Goal: Check status: Check status

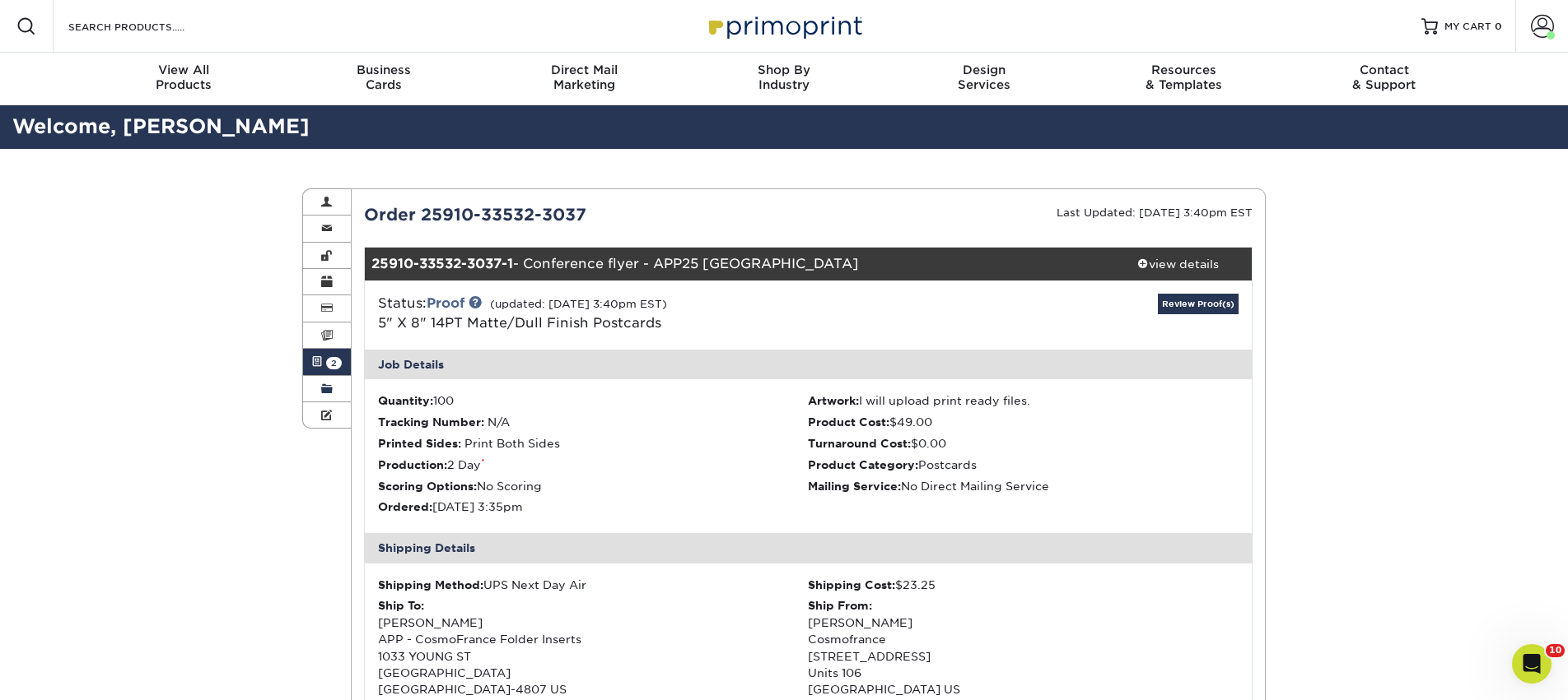
click at [323, 384] on span at bounding box center [327, 389] width 11 height 13
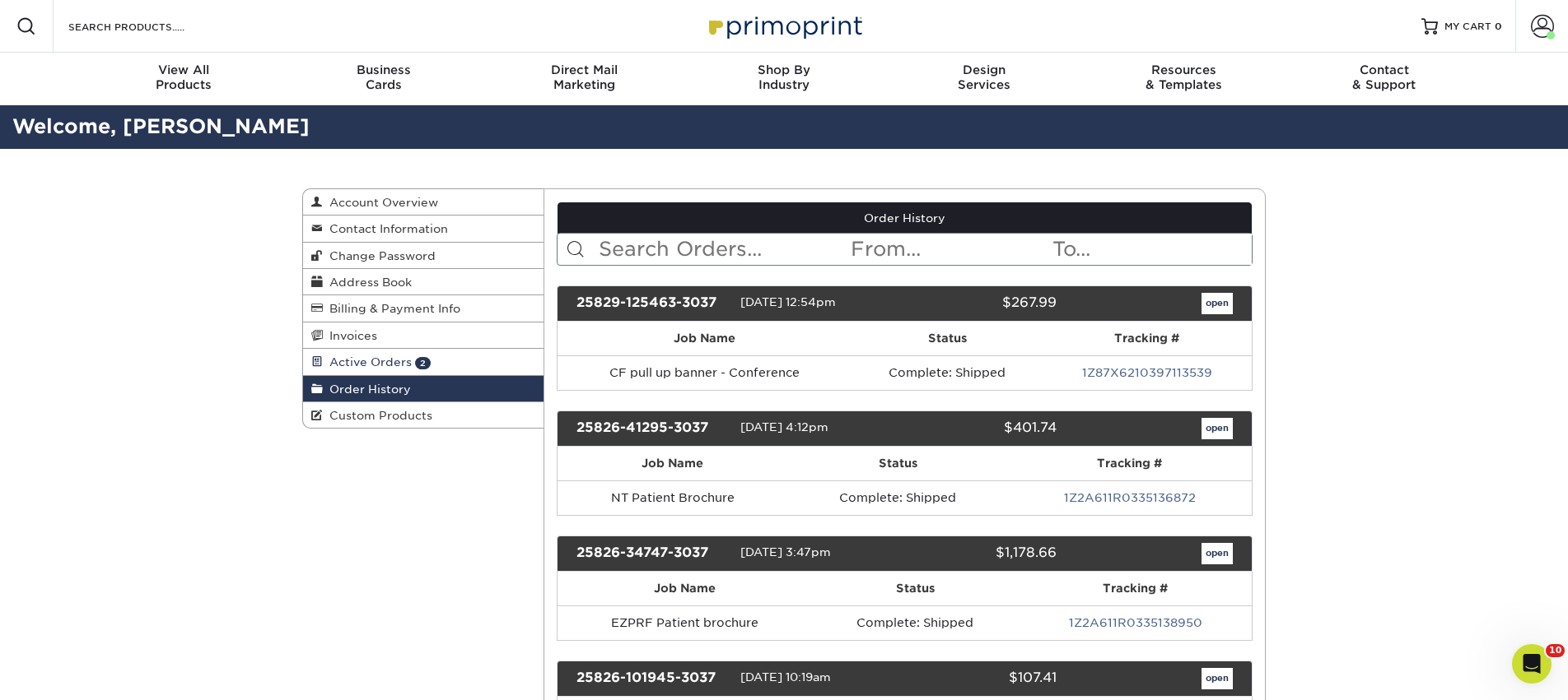
click at [339, 368] on span "Active Orders" at bounding box center [368, 361] width 89 height 13
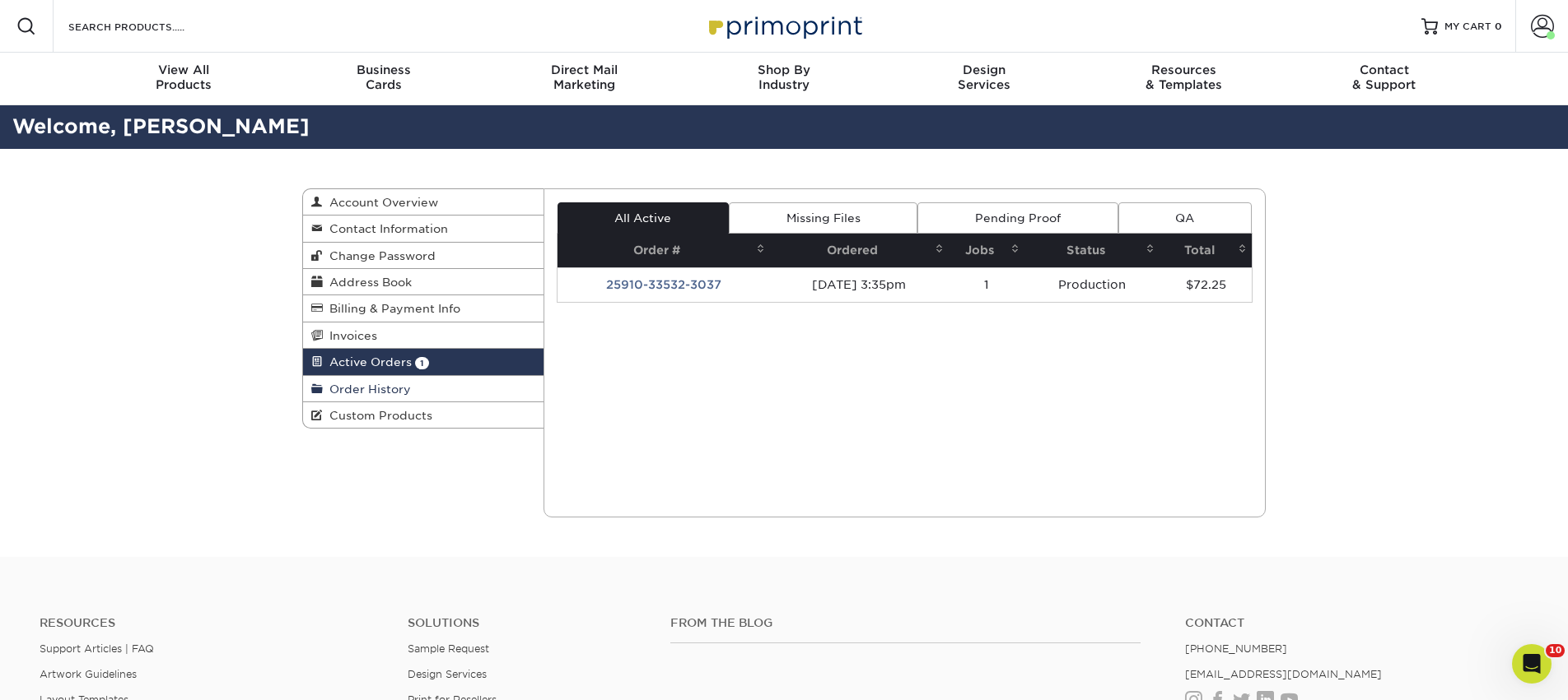
click at [383, 392] on span "Order History" at bounding box center [367, 389] width 88 height 13
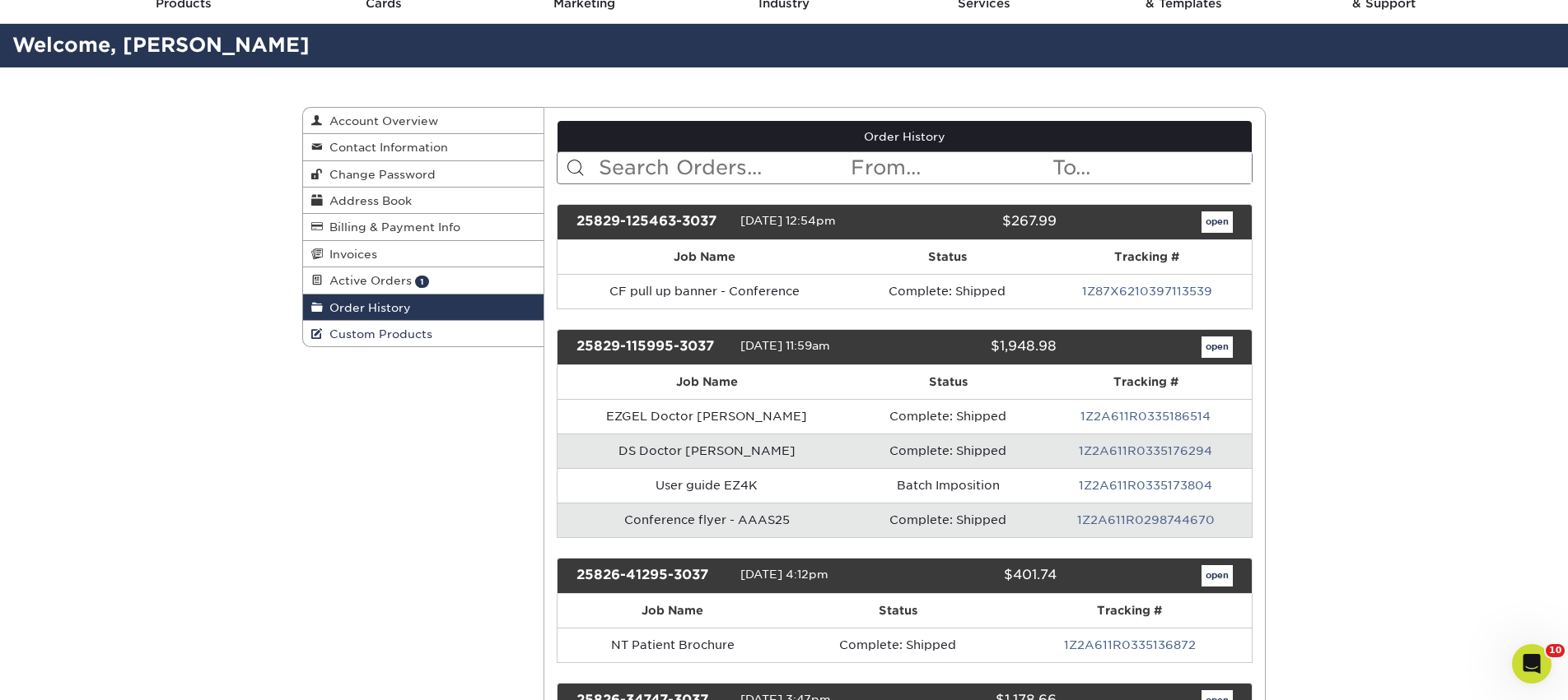
scroll to position [84, 0]
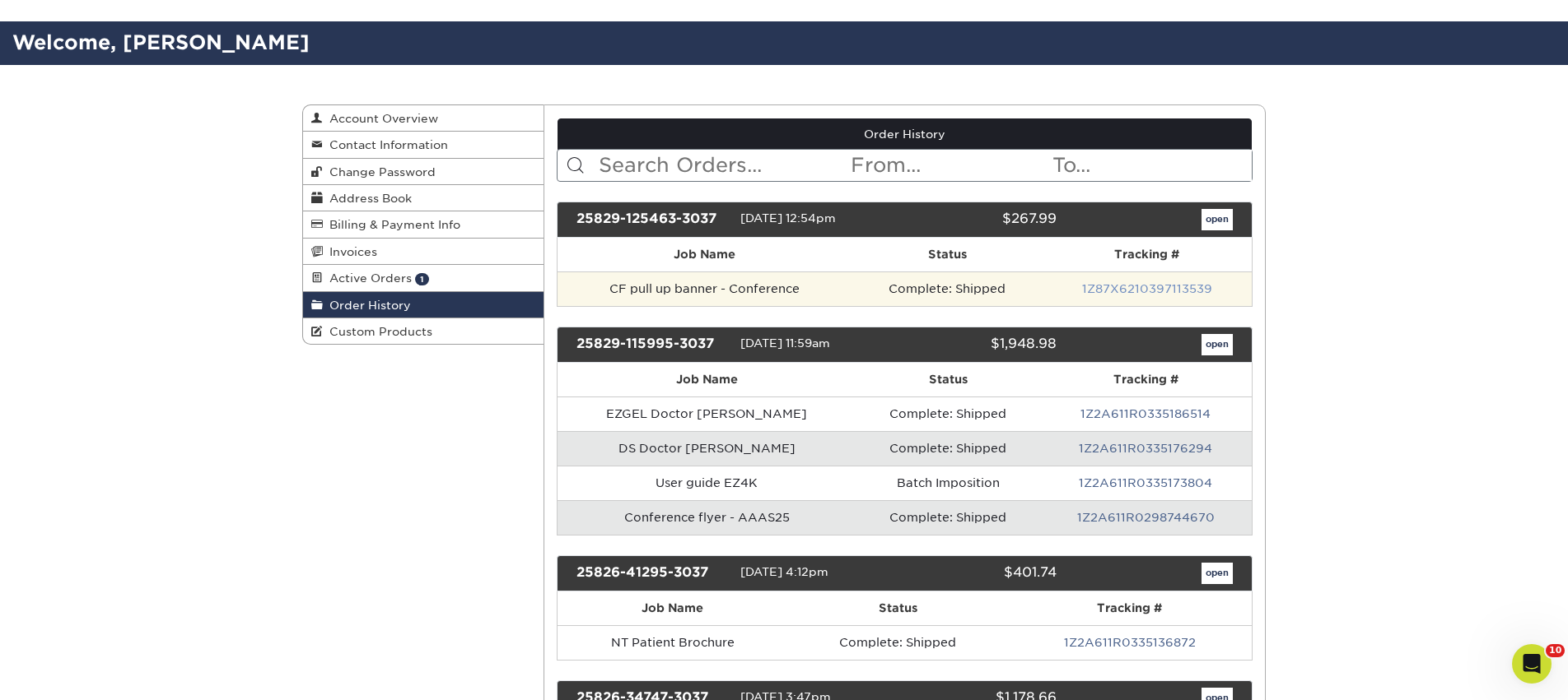
click at [1105, 288] on link "1Z87X6210397113539" at bounding box center [1146, 288] width 130 height 13
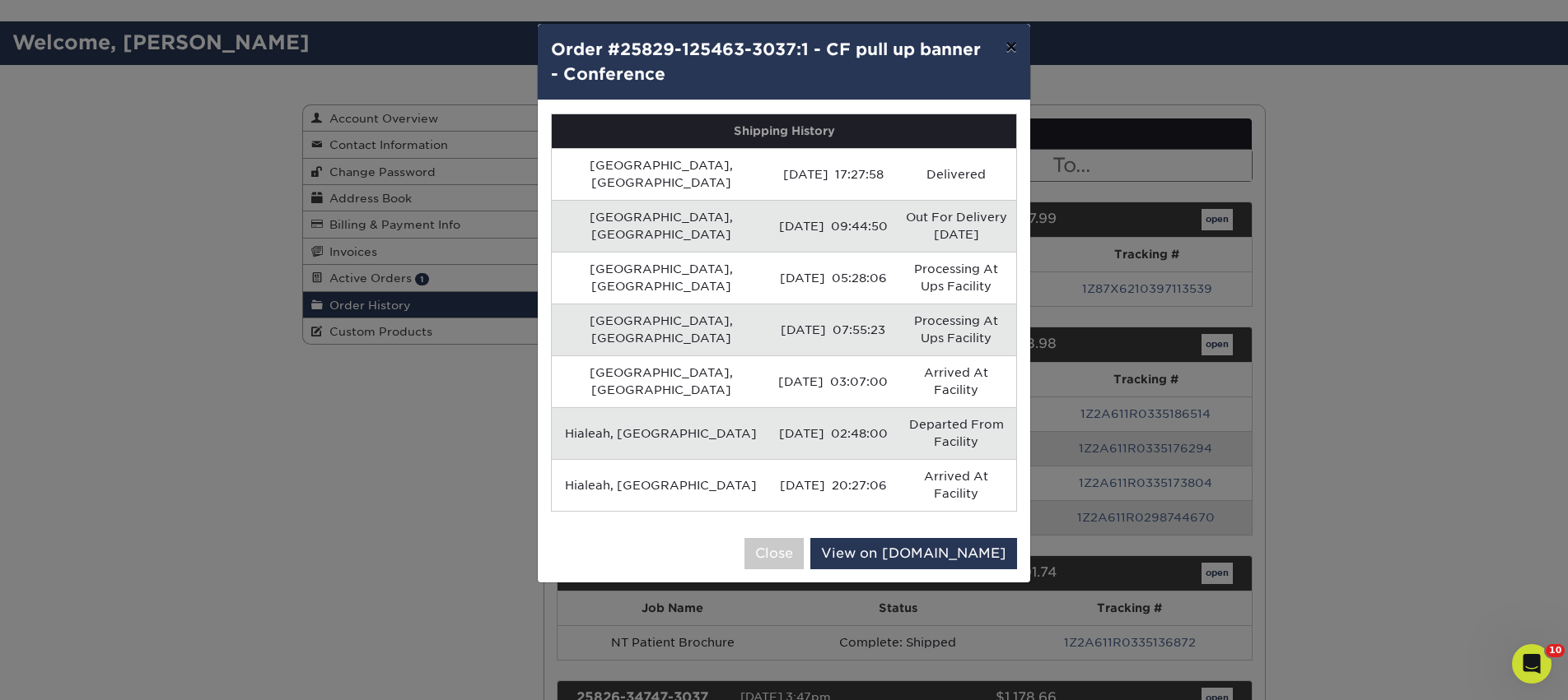
click at [1015, 51] on button "×" at bounding box center [1010, 46] width 37 height 46
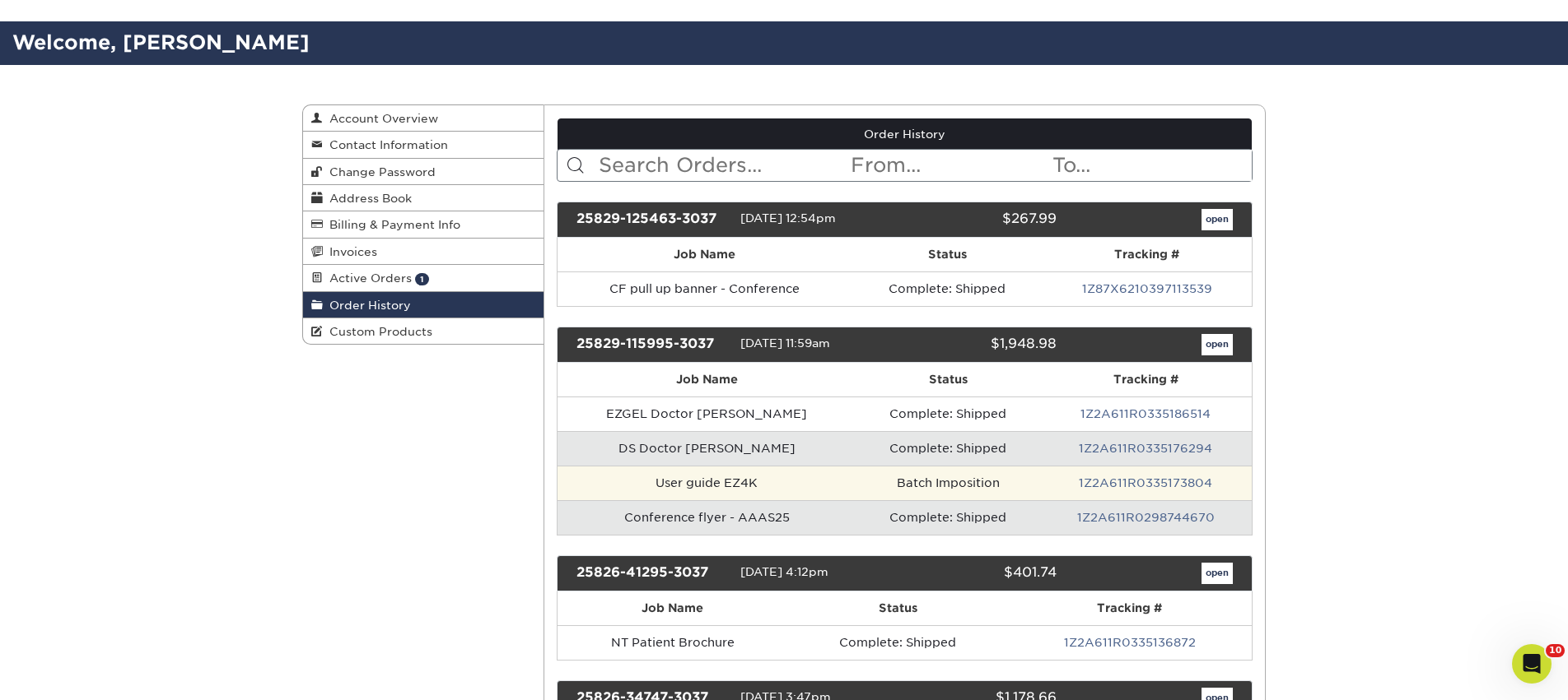
click at [1125, 473] on td "1Z2A611R0335173804" at bounding box center [1146, 483] width 212 height 35
click at [1126, 481] on link "1Z2A611R0335173804" at bounding box center [1145, 482] width 133 height 13
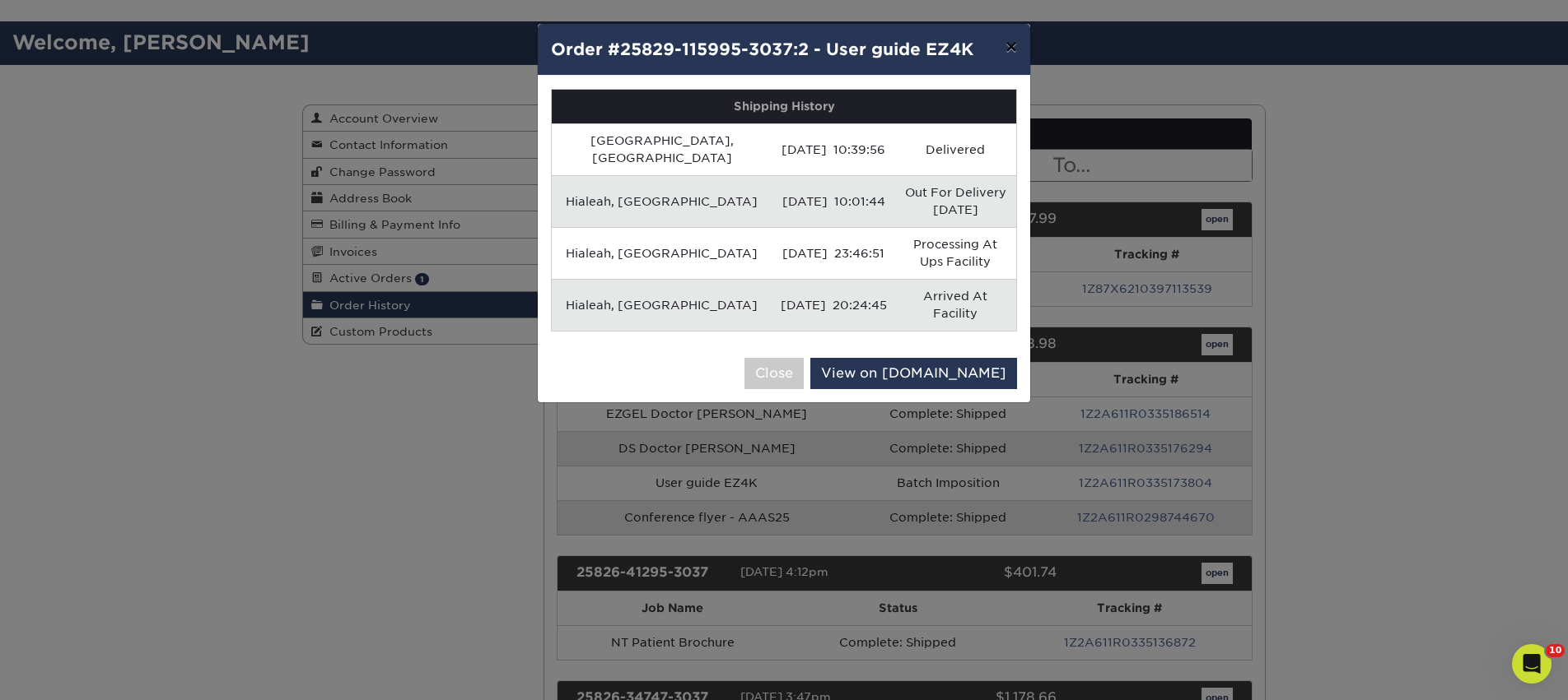
click at [1013, 51] on button "×" at bounding box center [1010, 46] width 37 height 46
